Goal: Information Seeking & Learning: Learn about a topic

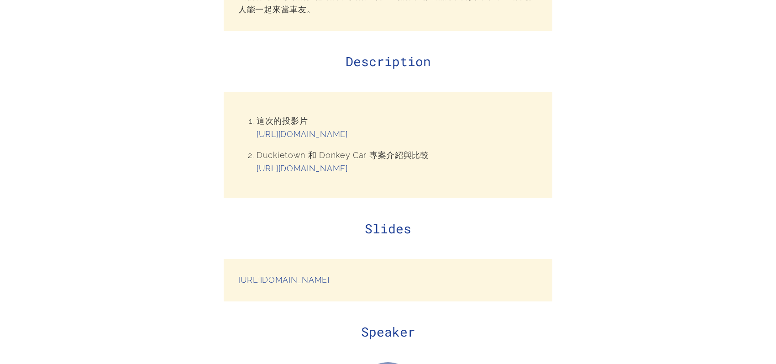
scroll to position [530, 0]
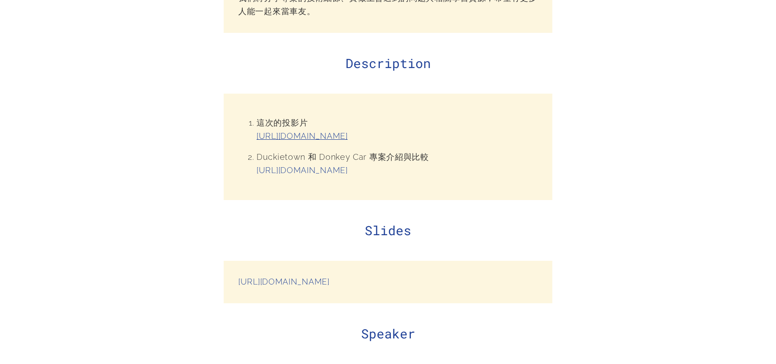
click at [348, 136] on link "[URL][DOMAIN_NAME]" at bounding box center [302, 136] width 91 height 10
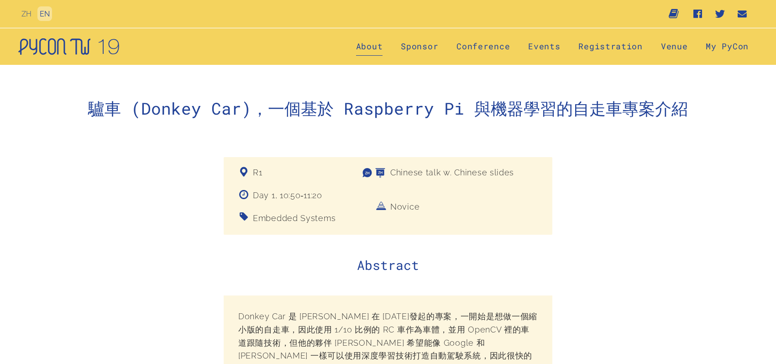
click at [374, 48] on link "About" at bounding box center [369, 46] width 27 height 18
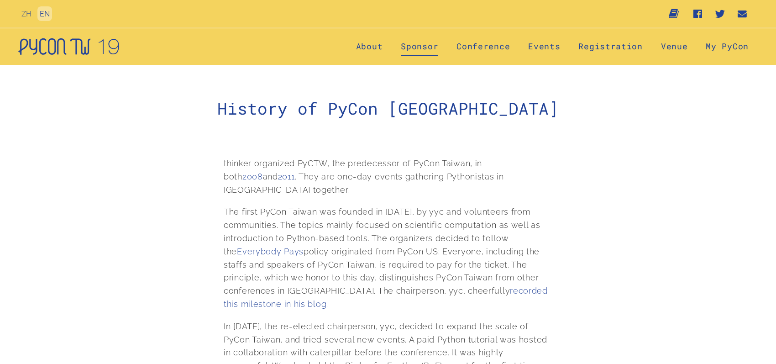
click at [422, 47] on link "Sponsor" at bounding box center [419, 46] width 37 height 18
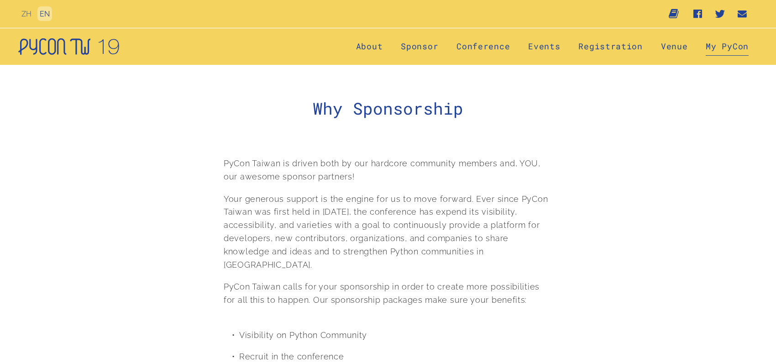
click at [739, 48] on link "My PyCon" at bounding box center [727, 46] width 43 height 18
